Goal: Communication & Community: Answer question/provide support

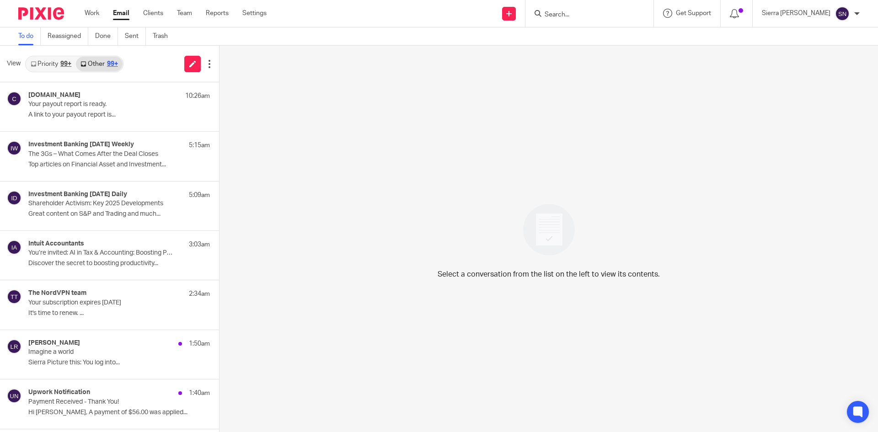
click at [61, 61] on div "99+" at bounding box center [65, 64] width 11 height 6
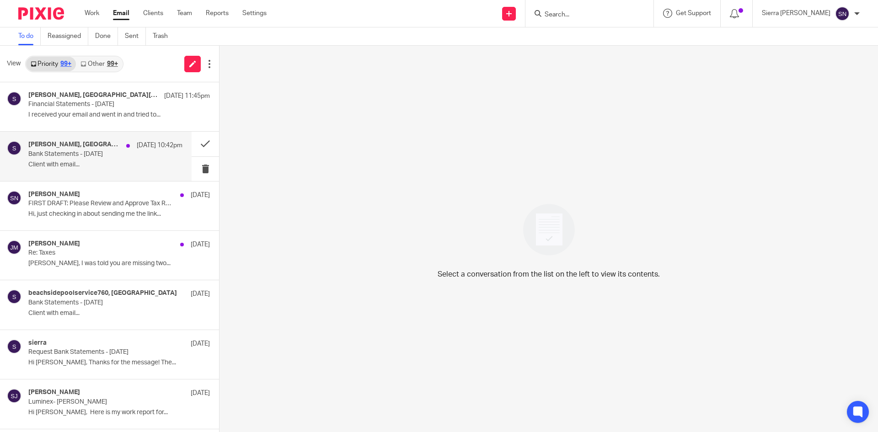
click at [67, 145] on h4 "elizabeth, sierra" at bounding box center [74, 145] width 93 height 8
click at [112, 61] on div "99+" at bounding box center [112, 64] width 11 height 6
click at [98, 64] on link "Other 99+" at bounding box center [99, 64] width 46 height 15
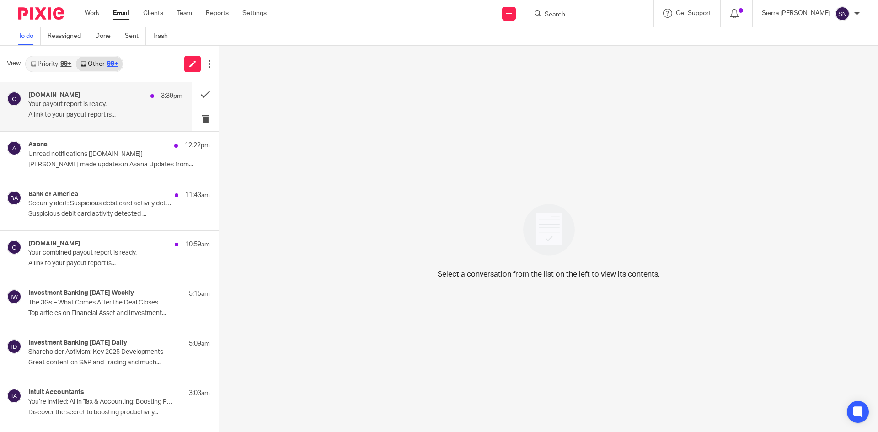
click at [99, 95] on div "Classy.org 3:39pm" at bounding box center [105, 95] width 154 height 9
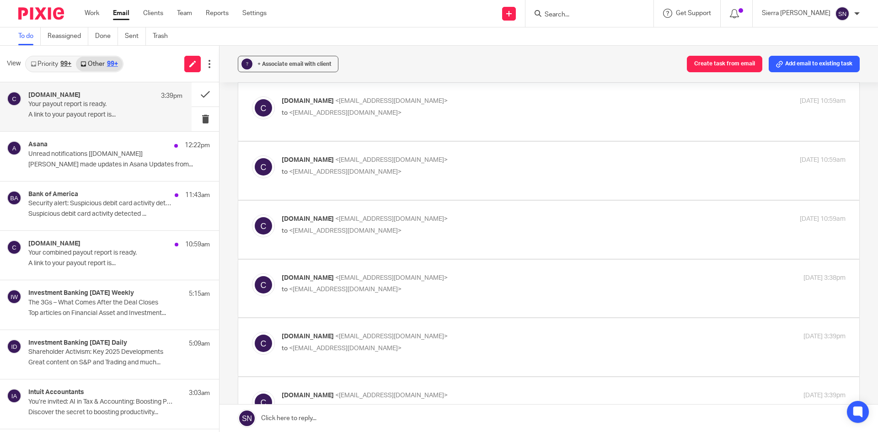
scroll to position [229, 0]
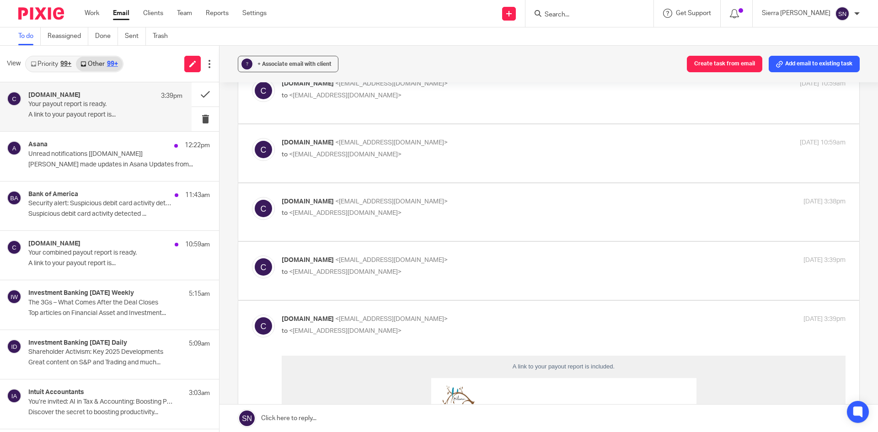
click at [532, 197] on p "Classy.org <info@classy-mail.org>" at bounding box center [470, 202] width 376 height 10
checkbox input "true"
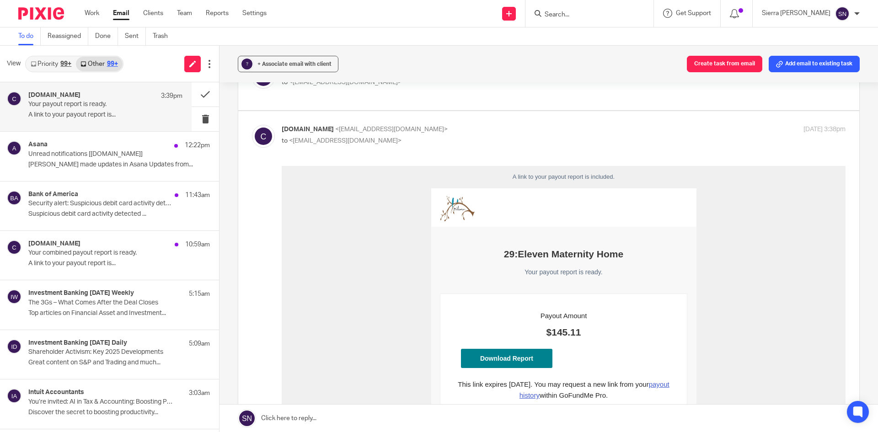
scroll to position [381, 0]
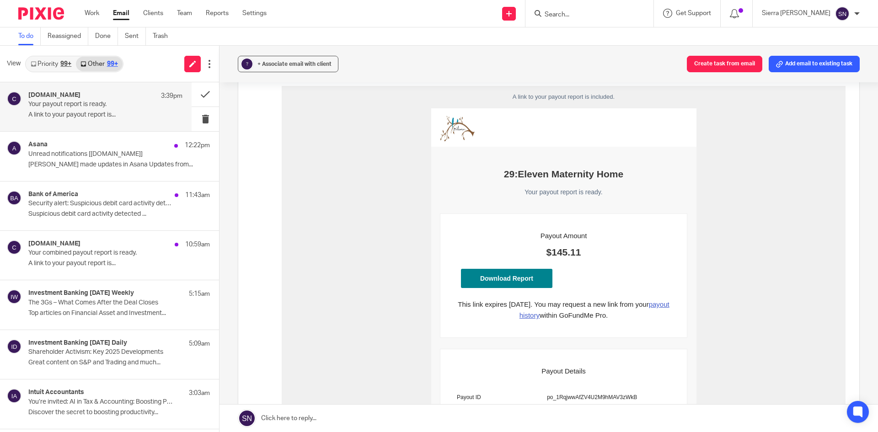
click at [517, 275] on link "Download Report" at bounding box center [506, 277] width 91 height 19
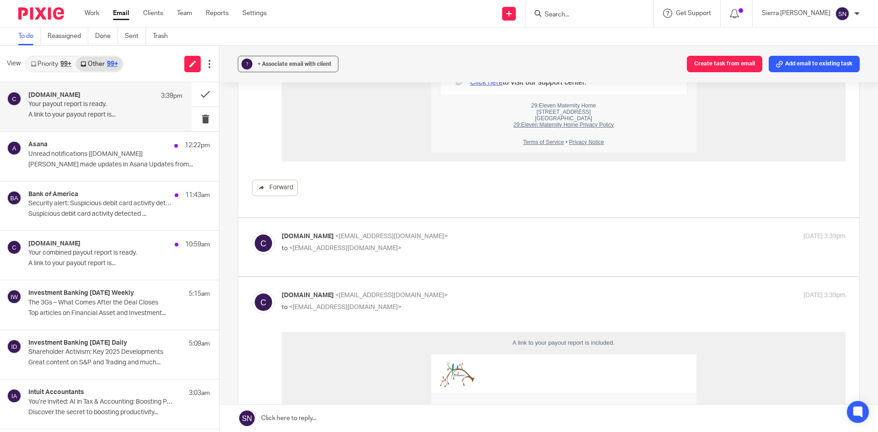
scroll to position [915, 0]
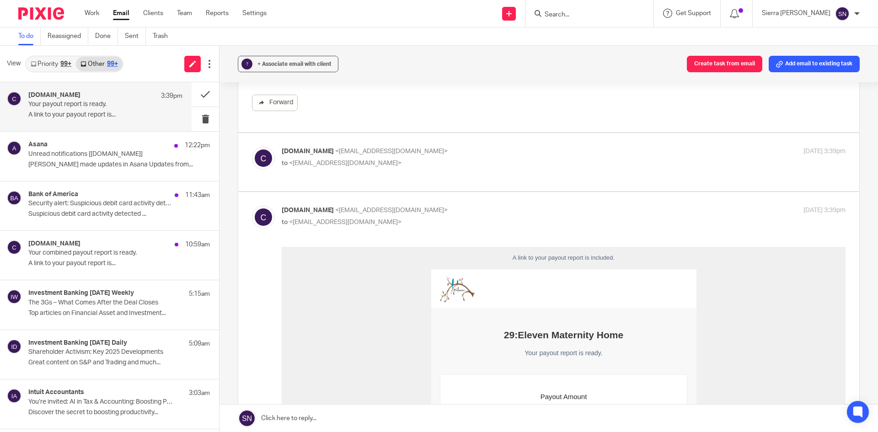
click at [559, 159] on p "to <sierra@lightningbooking.com>" at bounding box center [470, 164] width 376 height 10
checkbox input "true"
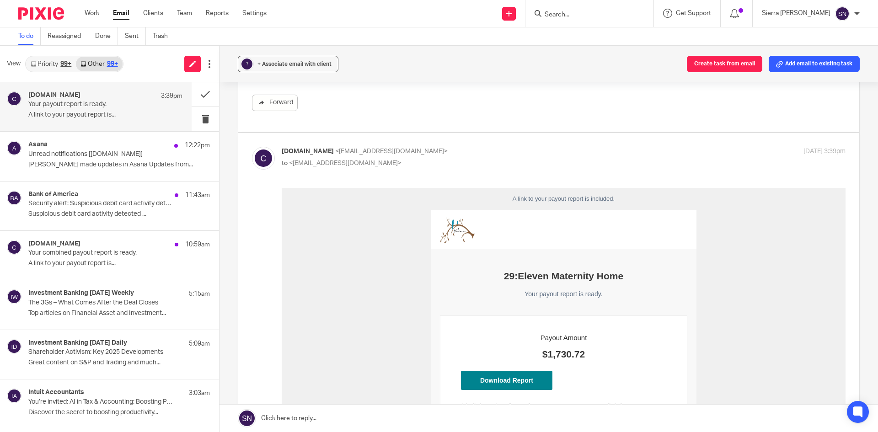
scroll to position [0, 0]
click at [506, 382] on link "Download Report" at bounding box center [506, 380] width 91 height 19
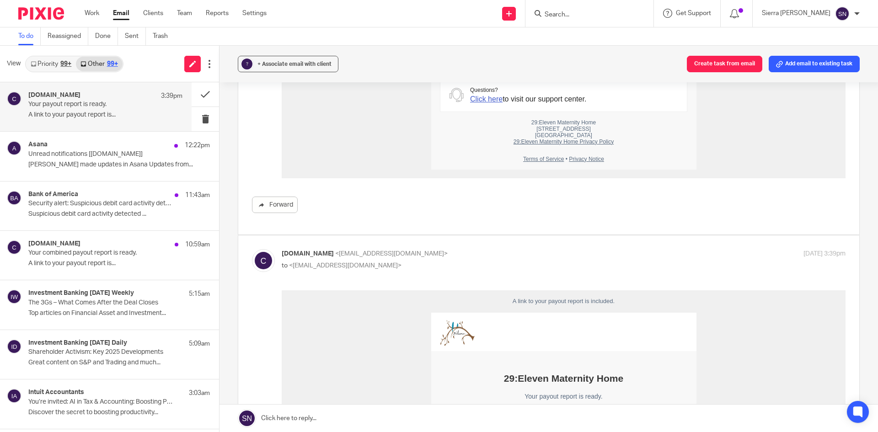
click at [551, 249] on div "Classy.org <info@classy-mail.org> to <sierra@lightningbooking.com> Aug 12, 2025…" at bounding box center [564, 260] width 564 height 23
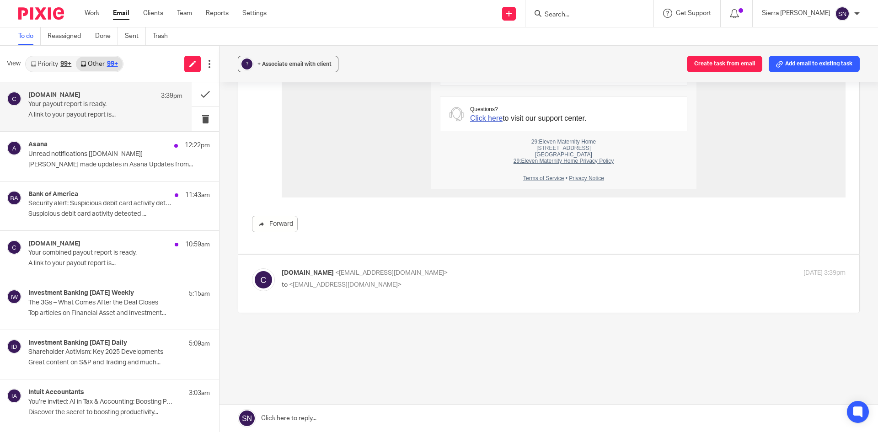
scroll to position [1368, 0]
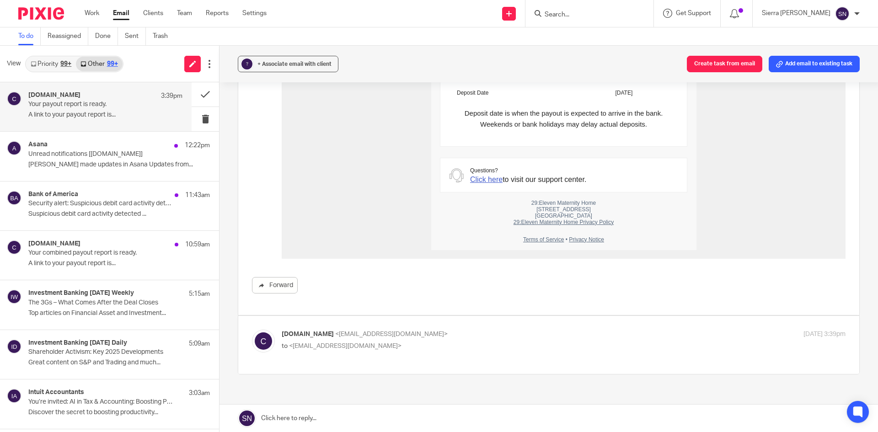
click at [525, 342] on p "to <sierra@lightningbooking.com>" at bounding box center [470, 347] width 376 height 10
checkbox input "true"
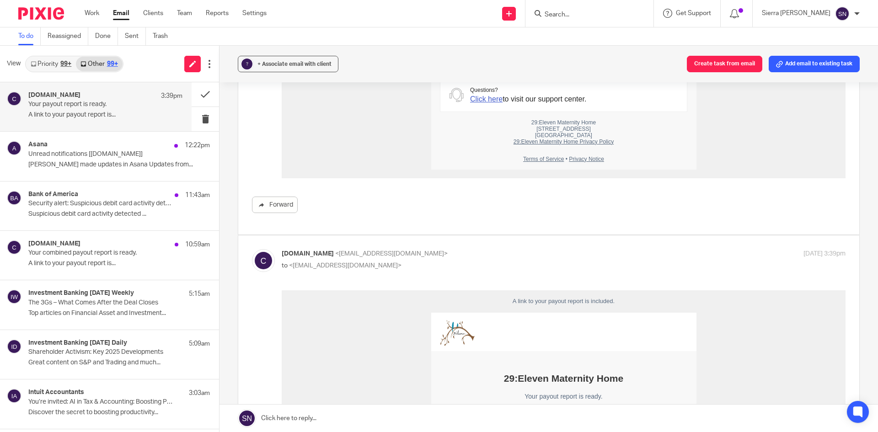
scroll to position [1754, 0]
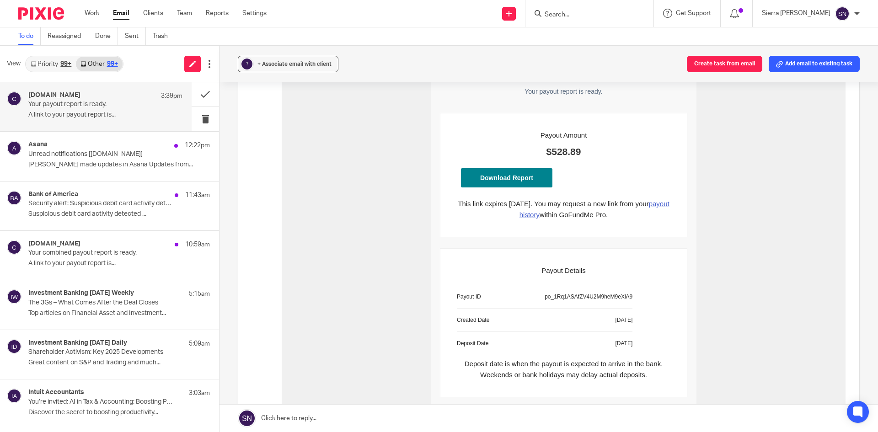
click at [498, 181] on link "Download Report" at bounding box center [506, 178] width 91 height 19
click at [150, 11] on link "Clients" at bounding box center [153, 13] width 20 height 9
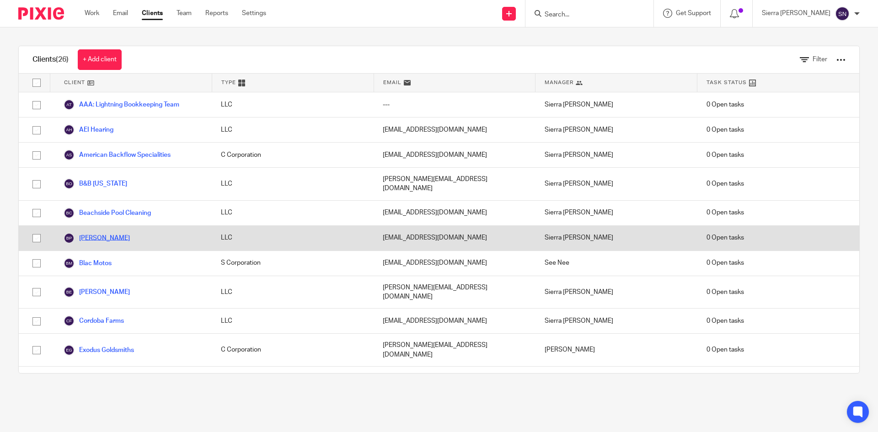
click at [110, 233] on link "[PERSON_NAME]" at bounding box center [97, 238] width 66 height 11
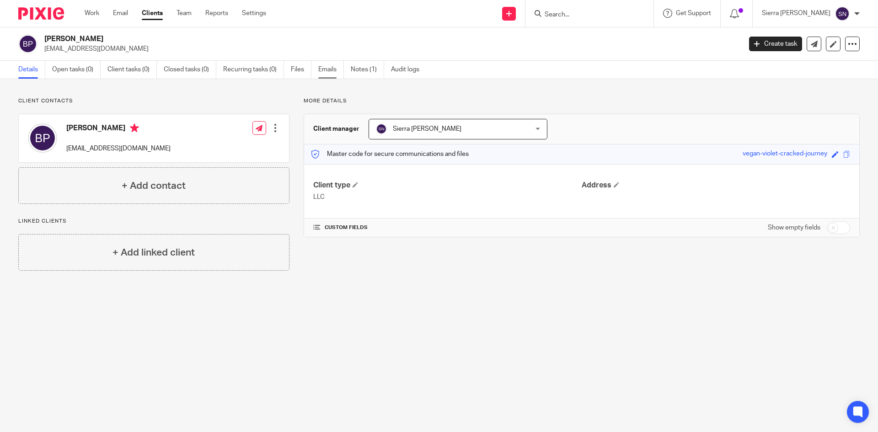
click at [326, 70] on link "Emails" at bounding box center [331, 70] width 26 height 18
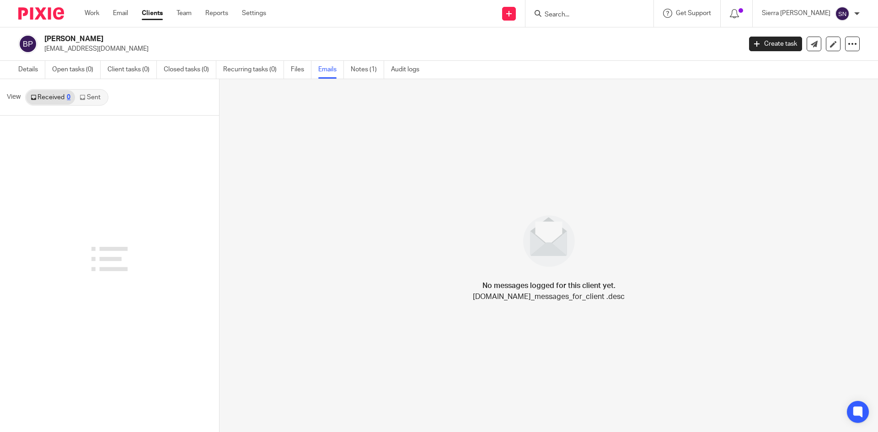
click at [99, 95] on link "Sent" at bounding box center [91, 97] width 32 height 15
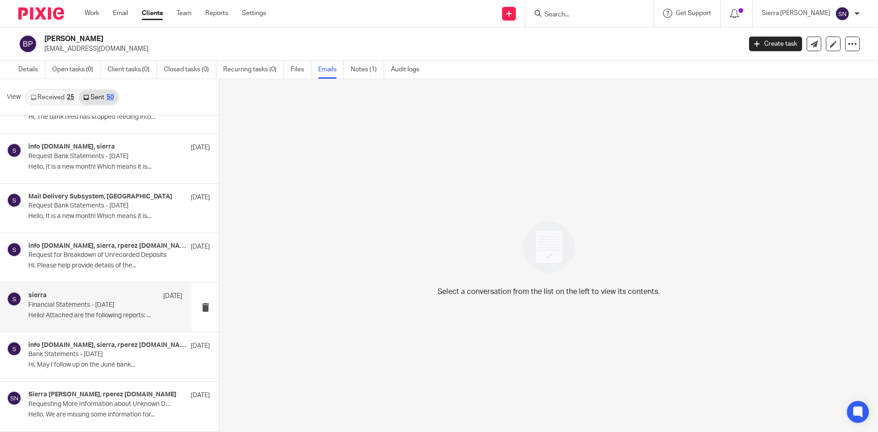
scroll to position [76, 0]
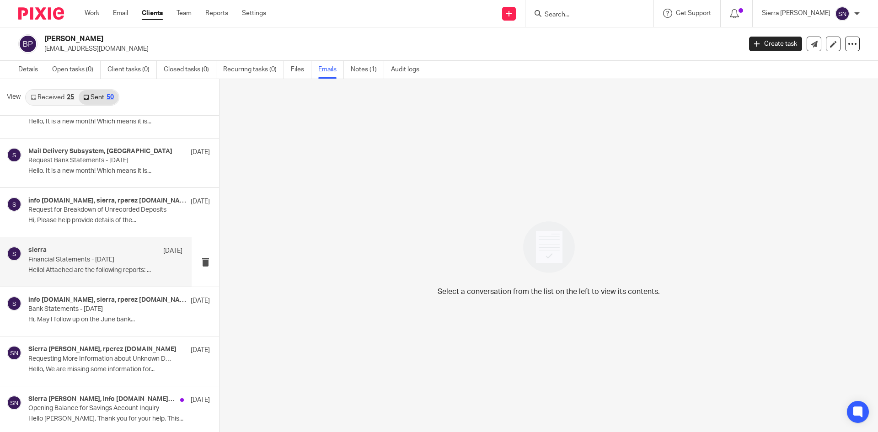
click at [114, 274] on p "Hello! Attached are the following reports: ..." at bounding box center [105, 271] width 154 height 8
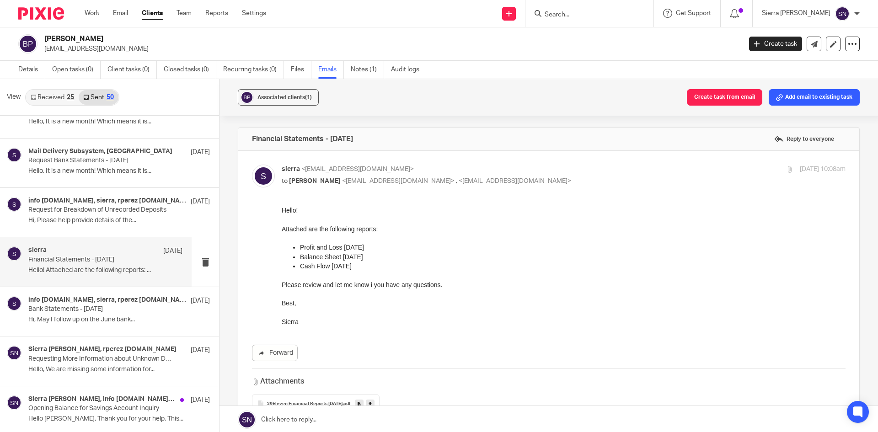
scroll to position [0, 0]
click at [298, 318] on p "Sierra" at bounding box center [564, 321] width 564 height 9
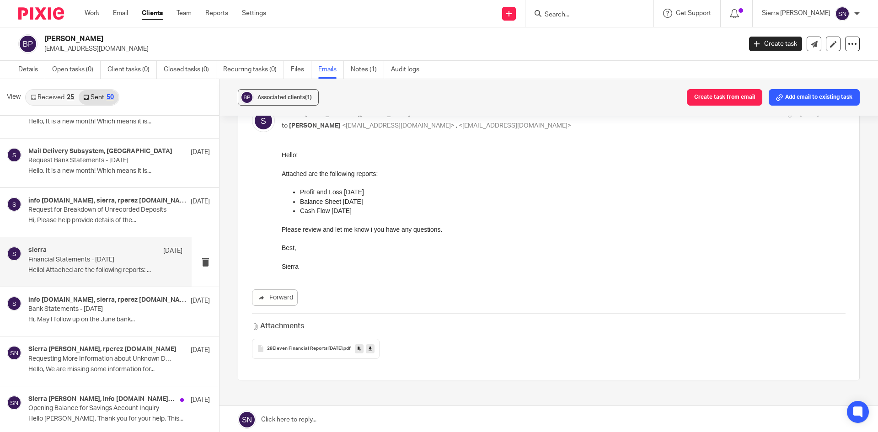
scroll to position [76, 0]
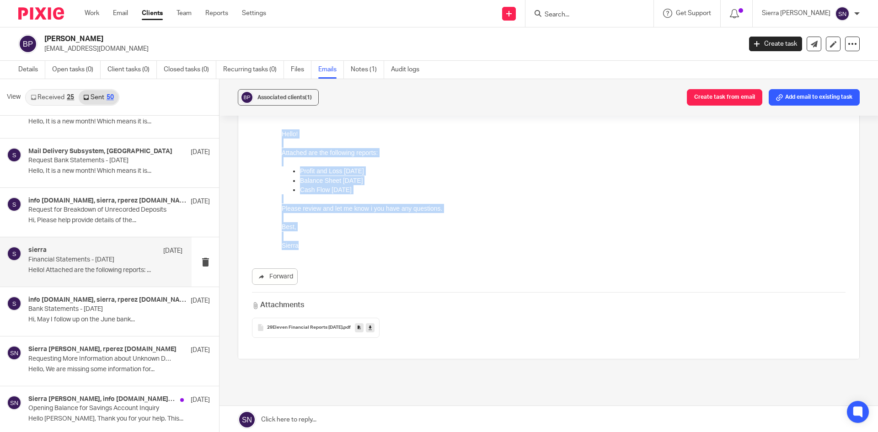
drag, startPoint x: 283, startPoint y: 131, endPoint x: 321, endPoint y: 246, distance: 120.5
click at [321, 246] on div "Hello! Attached are the following reports: Profit and Loss [DATE] Balance Sheet…" at bounding box center [564, 189] width 564 height 121
copy div "Hello! Attached are the following reports: Profit and Loss [DATE] Balance Sheet…"
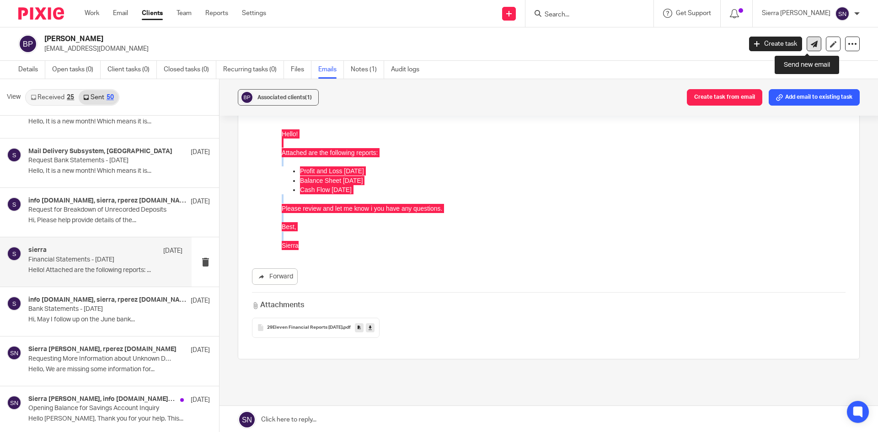
click at [811, 42] on icon at bounding box center [814, 44] width 7 height 7
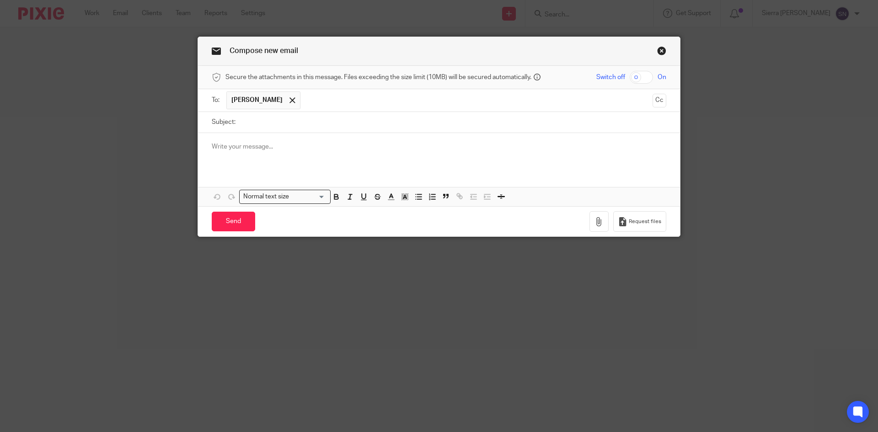
click at [316, 110] on ul "[PERSON_NAME]" at bounding box center [439, 100] width 426 height 22
click at [315, 102] on input "text" at bounding box center [476, 100] width 343 height 18
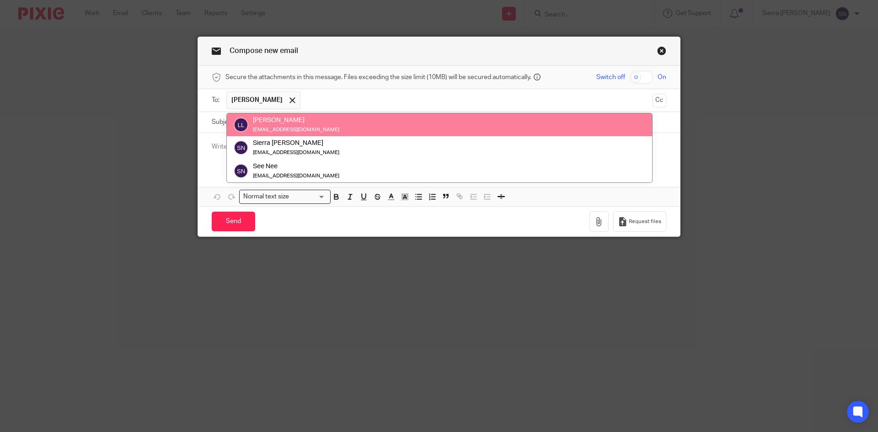
click at [206, 121] on div "Subject:" at bounding box center [439, 122] width 482 height 21
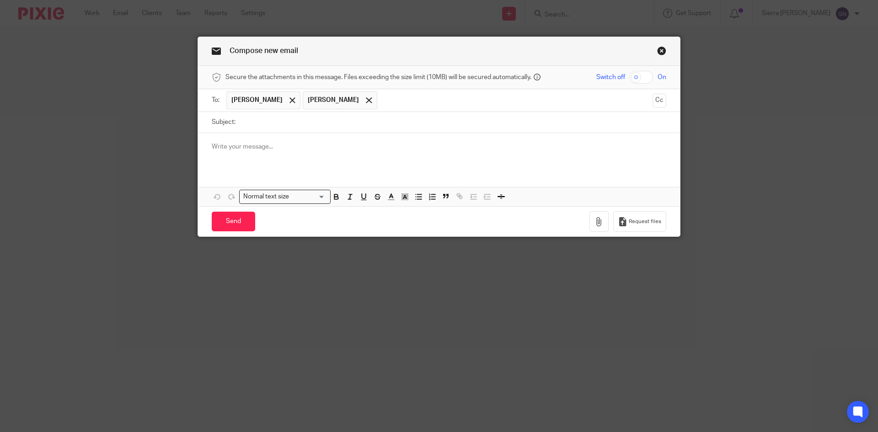
click at [242, 122] on input "Subject:" at bounding box center [453, 122] width 426 height 21
type input "Financial Statements - [DATE]"
click at [252, 150] on p at bounding box center [439, 146] width 455 height 9
paste div
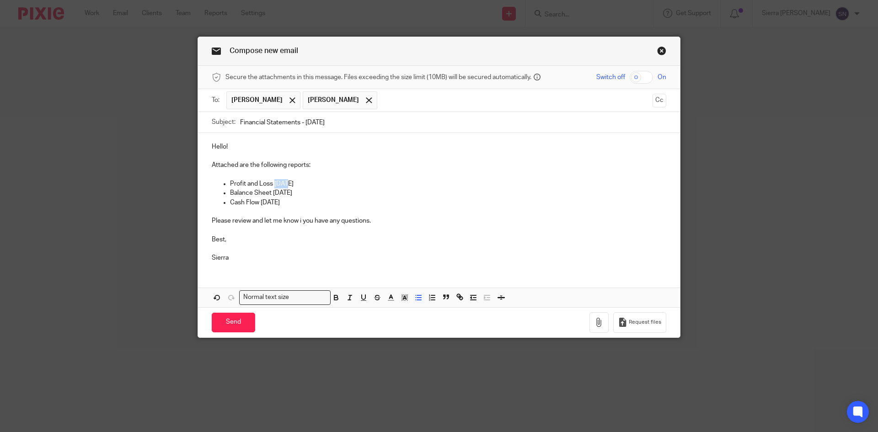
drag, startPoint x: 273, startPoint y: 185, endPoint x: 286, endPoint y: 186, distance: 13.3
click at [286, 185] on p "Profit and Loss June 2025" at bounding box center [448, 183] width 436 height 9
drag, startPoint x: 271, startPoint y: 190, endPoint x: 284, endPoint y: 192, distance: 12.9
click at [284, 192] on p "Balance Sheet June 2025" at bounding box center [448, 192] width 436 height 9
drag, startPoint x: 260, startPoint y: 203, endPoint x: 272, endPoint y: 204, distance: 11.9
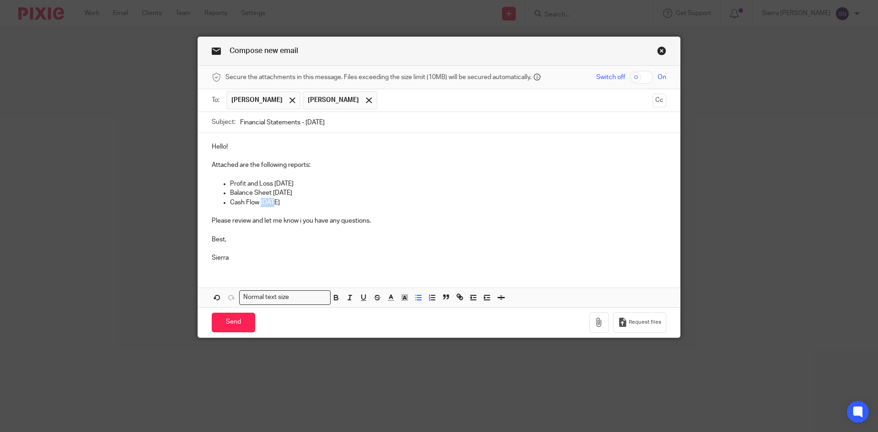
click at [272, 204] on p "Cash Flow June 2025" at bounding box center [448, 202] width 436 height 9
click at [302, 201] on p "Cash Flow [DATE]" at bounding box center [448, 202] width 436 height 9
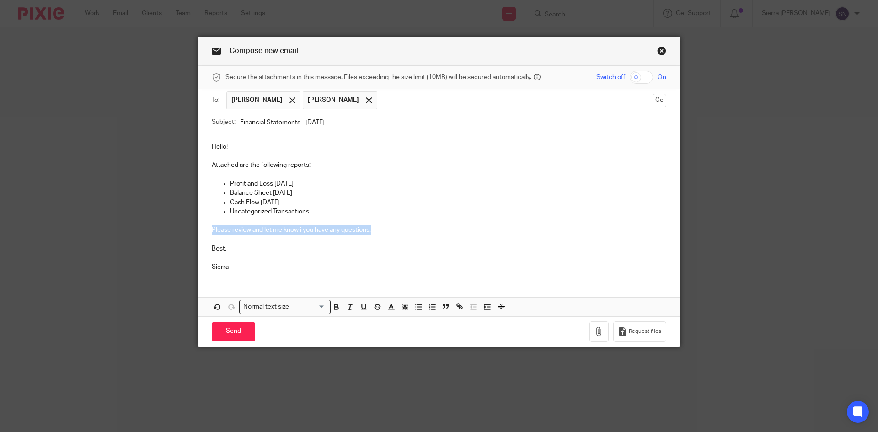
drag, startPoint x: 378, startPoint y: 228, endPoint x: 208, endPoint y: 229, distance: 170.1
click at [208, 229] on div "Hello! Attached are the following reports: Profit and Loss July 2025 Balance Sh…" at bounding box center [439, 206] width 482 height 146
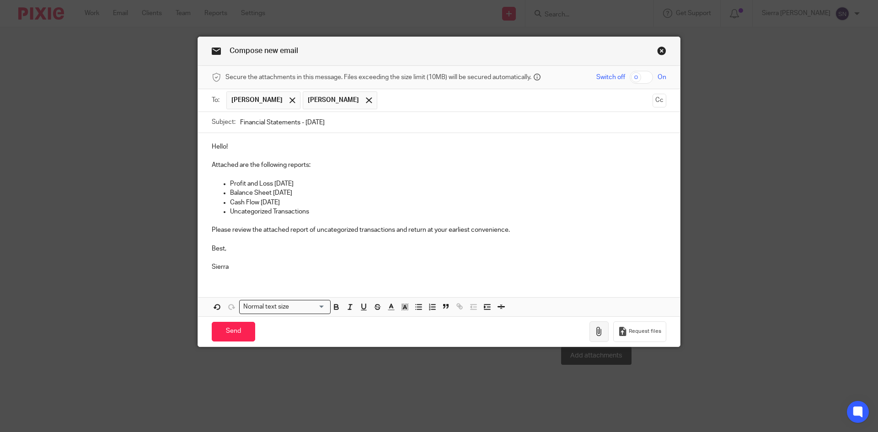
click at [600, 331] on icon "button" at bounding box center [599, 331] width 9 height 9
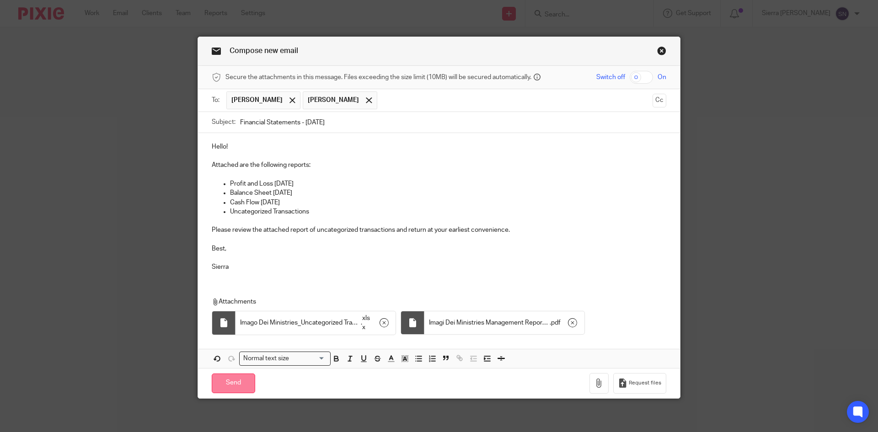
click at [230, 382] on input "Send" at bounding box center [233, 384] width 43 height 20
click at [366, 101] on span at bounding box center [369, 100] width 6 height 6
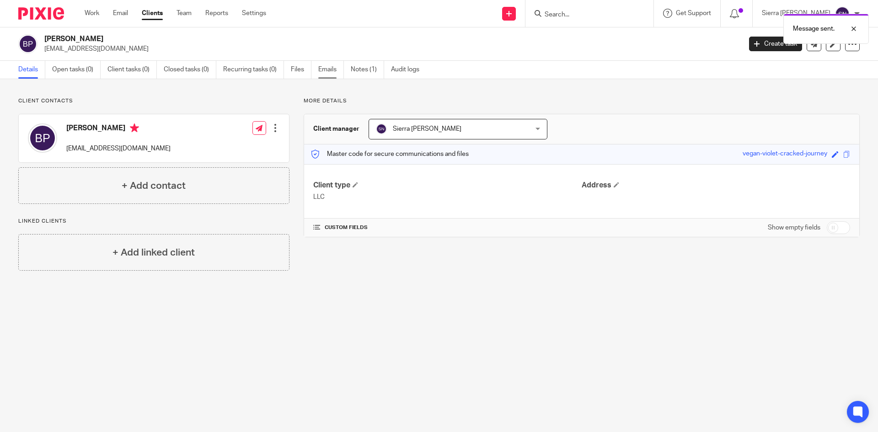
click at [329, 69] on link "Emails" at bounding box center [331, 70] width 26 height 18
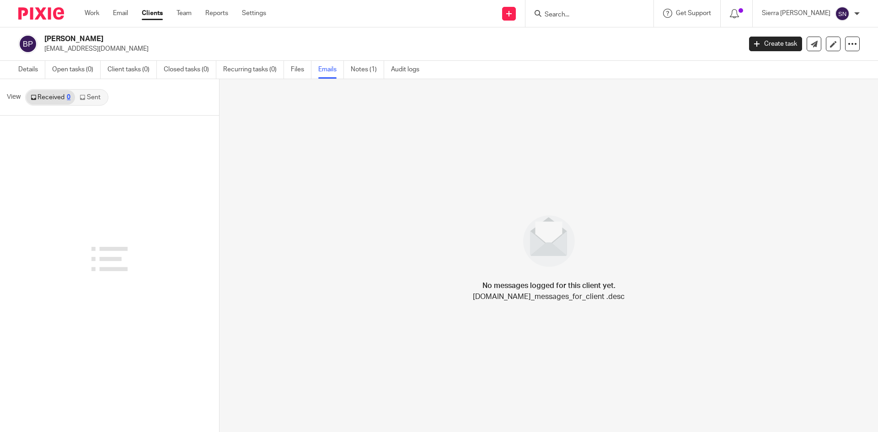
click at [91, 97] on link "Sent" at bounding box center [91, 97] width 32 height 15
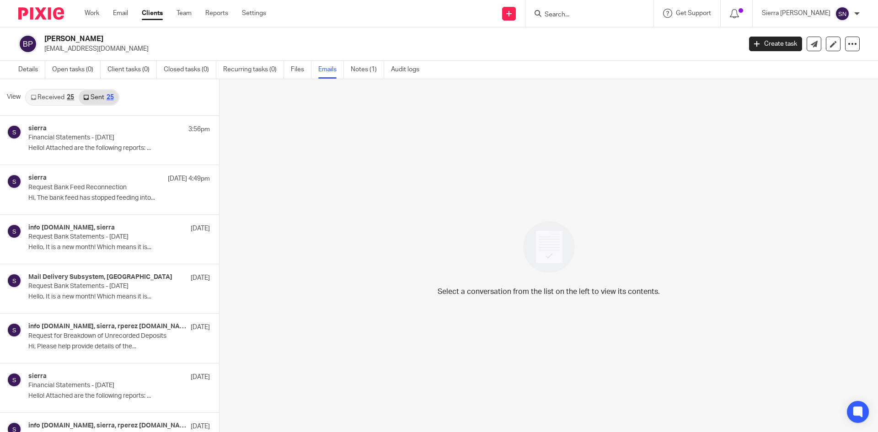
scroll to position [1, 0]
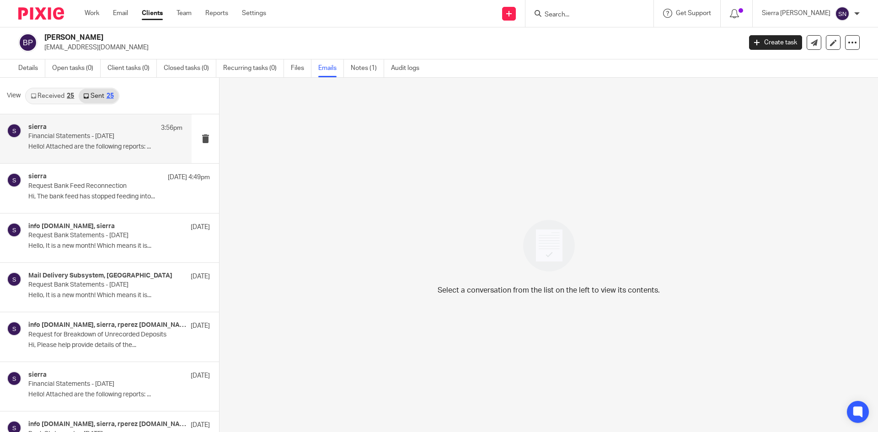
click at [91, 126] on div "sierra 3:56pm" at bounding box center [105, 127] width 154 height 9
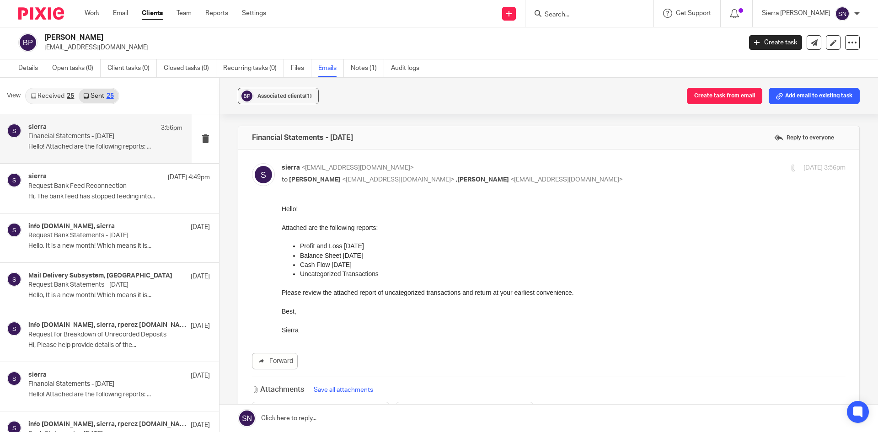
scroll to position [0, 0]
click at [497, 185] on div "sierra <[EMAIL_ADDRESS][DOMAIN_NAME]> to [PERSON_NAME] <[EMAIL_ADDRESS][DOMAIN_…" at bounding box center [564, 174] width 564 height 23
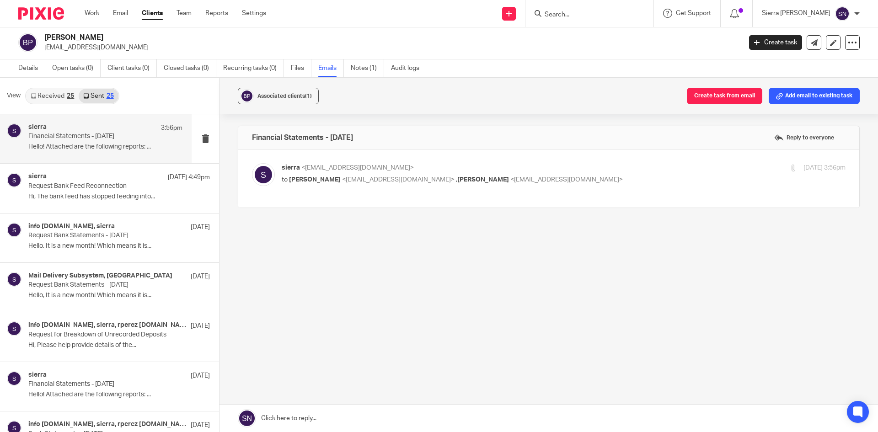
click at [497, 185] on div "sierra <[EMAIL_ADDRESS][DOMAIN_NAME]> to [PERSON_NAME] <[EMAIL_ADDRESS][DOMAIN_…" at bounding box center [564, 174] width 564 height 23
checkbox input "true"
